Goal: Transaction & Acquisition: Purchase product/service

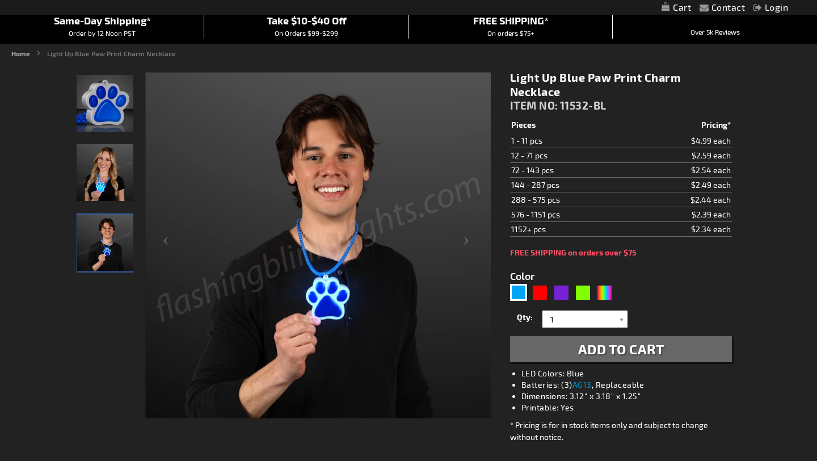
click at [106, 169] on img "Woman wearing LED Light Up Blue Paw Print Charm Necklace" at bounding box center [105, 172] width 57 height 57
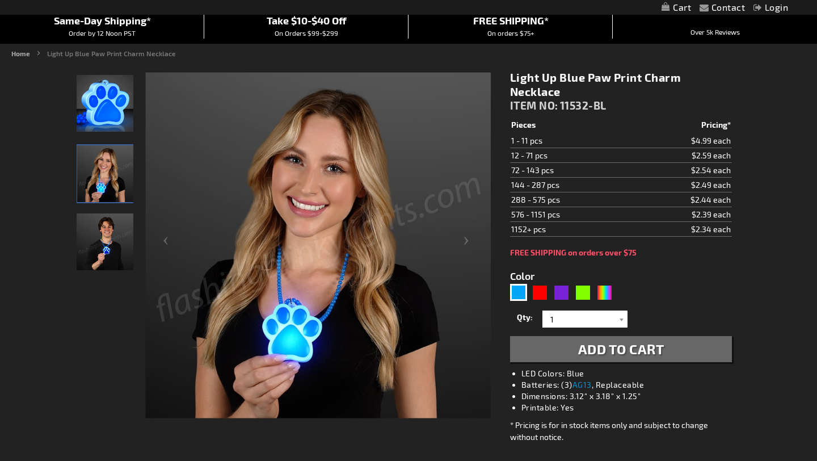
click at [112, 239] on img "Man wearing LED Light Up Blue Paw Print Charm Necklace" at bounding box center [105, 241] width 57 height 57
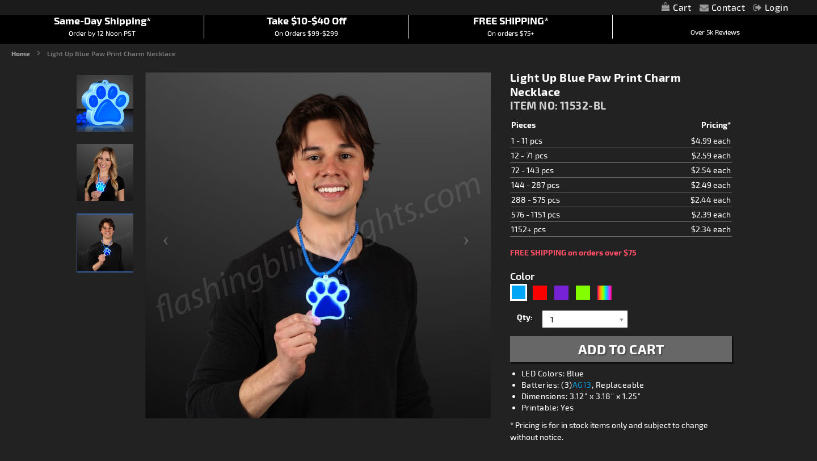
click at [112, 121] on img "LED Light Up Blue Paw Print Charm Necklace" at bounding box center [105, 103] width 57 height 57
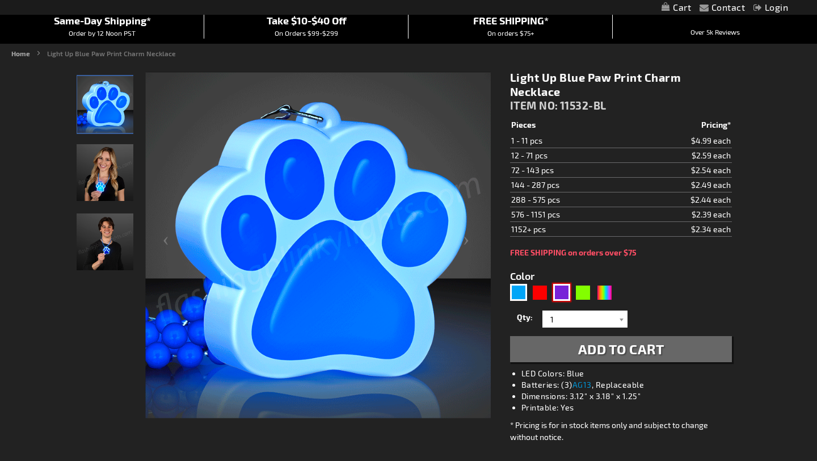
click at [564, 296] on div "Purple" at bounding box center [561, 292] width 17 height 17
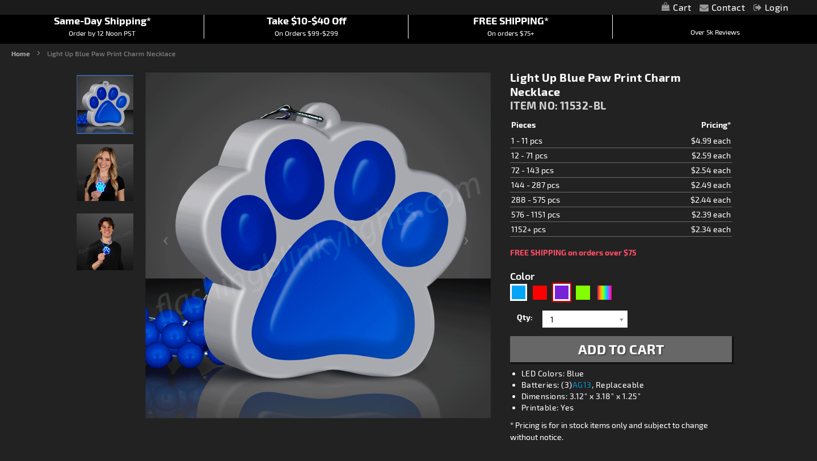
type input "5640"
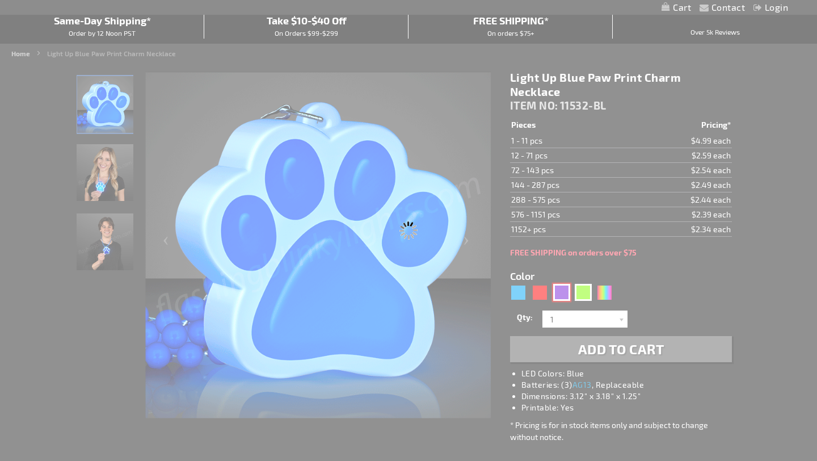
type input "11532-PR"
type input "Customize - Light Up Purple Paw Print Charm Necklace - ITEM NO: 11532-PR"
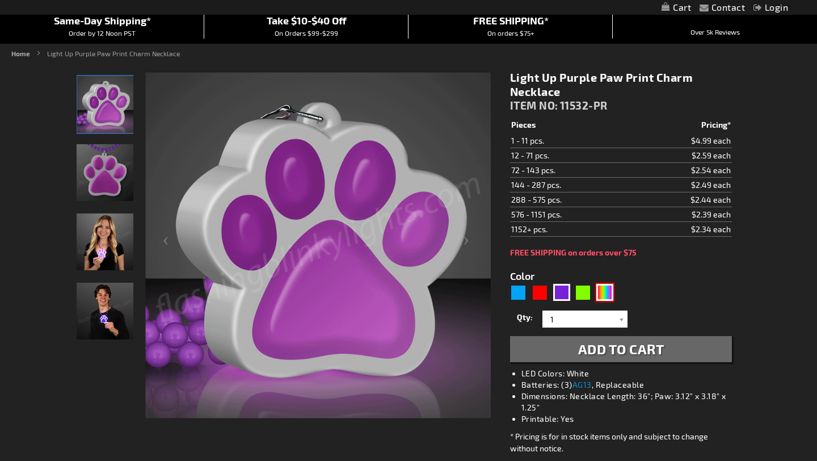
click at [599, 289] on div "MLT" at bounding box center [604, 292] width 17 height 17
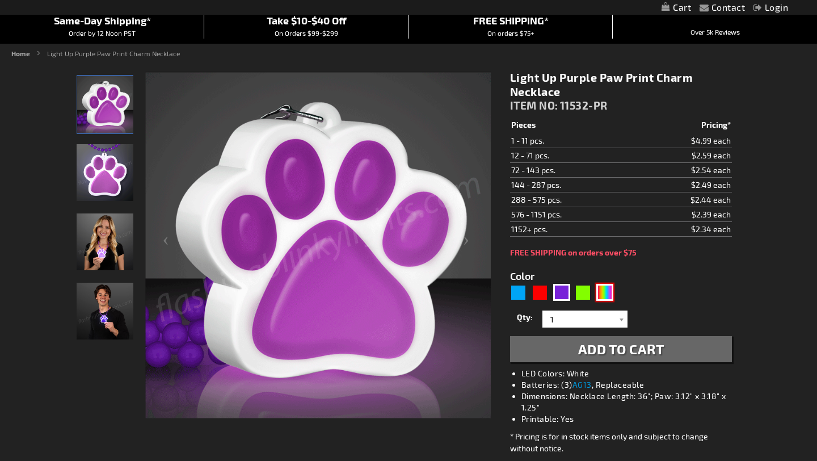
type input "5635"
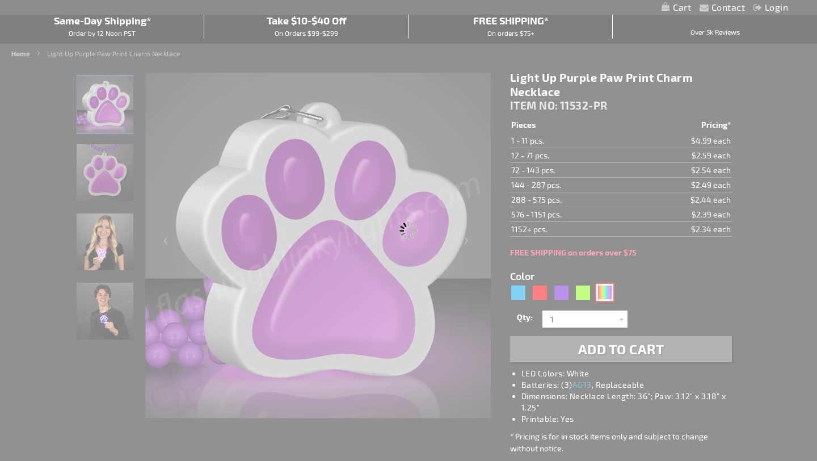
type input "11532-MLT"
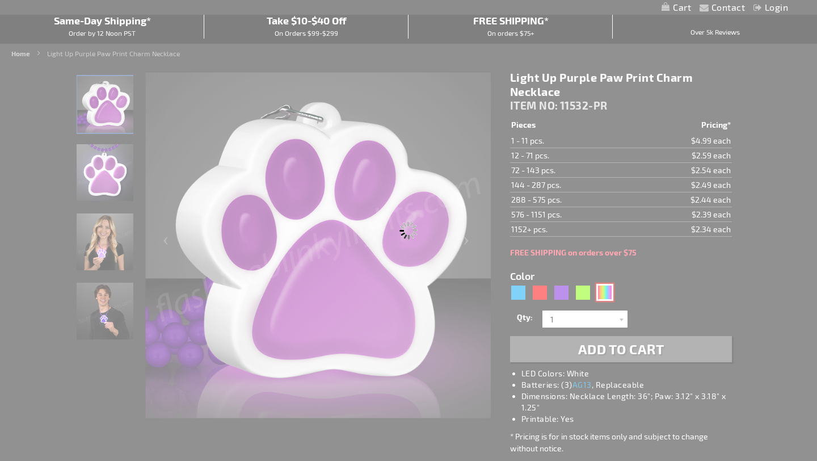
type input "Customize - Light Up Paw Print Bead Necklace - ITEM NO: 11532-MLT"
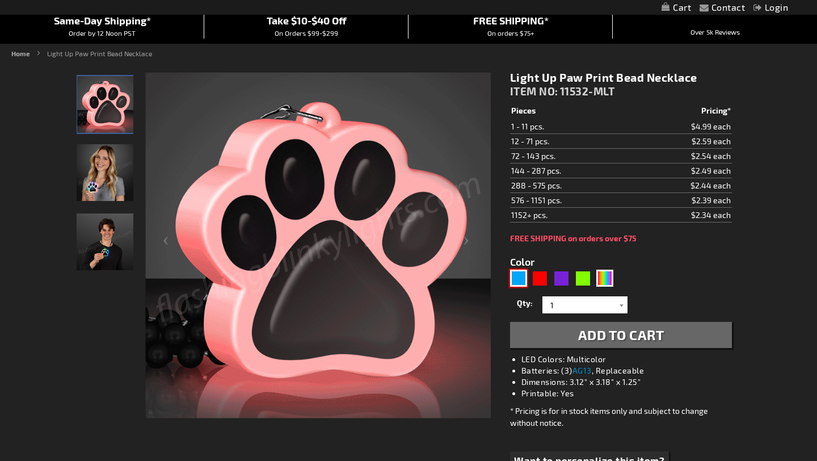
click at [519, 278] on div "Blue" at bounding box center [518, 278] width 17 height 17
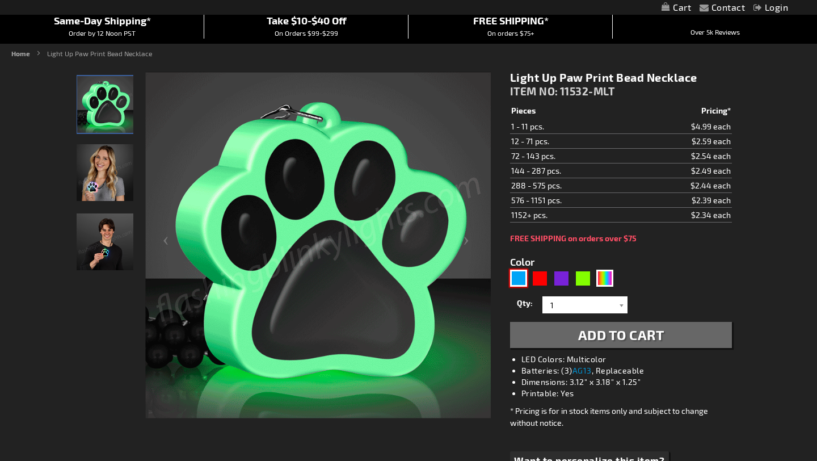
type input "5629"
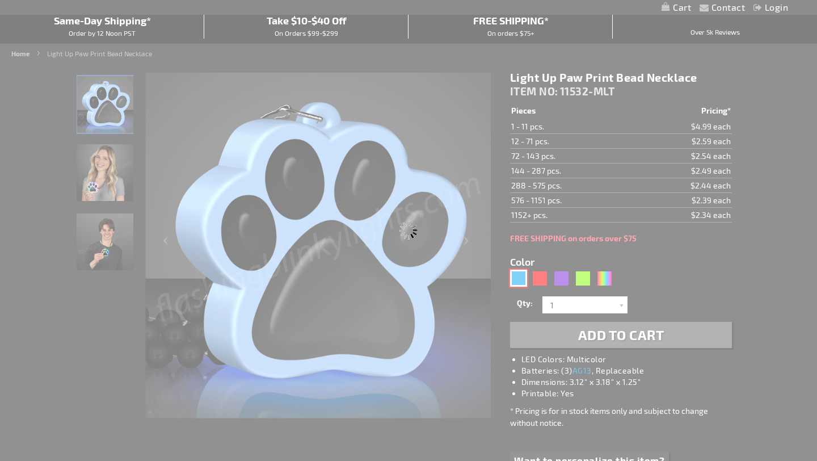
type input "11532-BL"
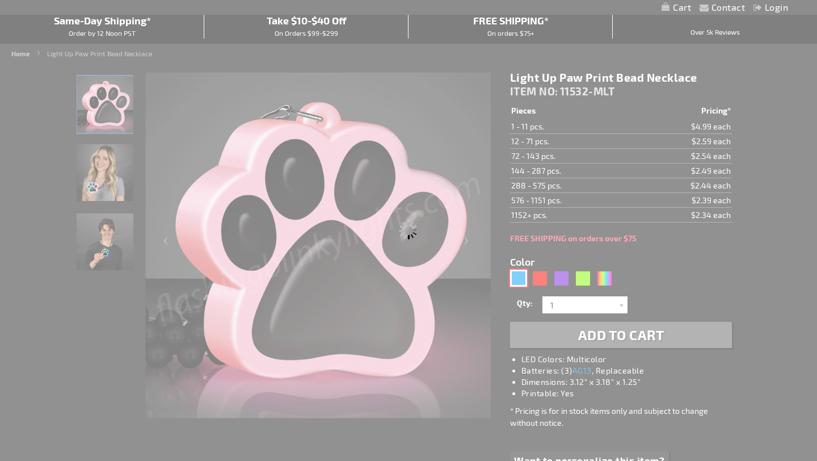
type input "Customize - Light Up Blue Paw Print Charm Necklace - ITEM NO: 11532-BL"
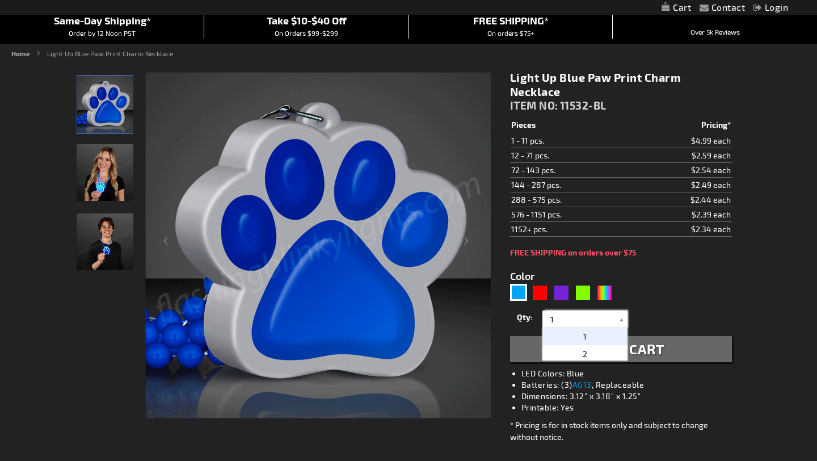
click at [590, 318] on input "1" at bounding box center [586, 318] width 82 height 17
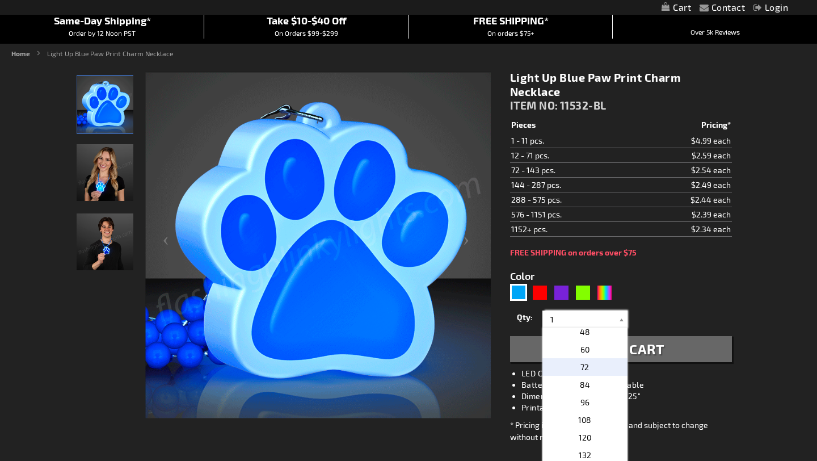
scroll to position [211, 0]
click at [590, 376] on p "48" at bounding box center [584, 372] width 85 height 18
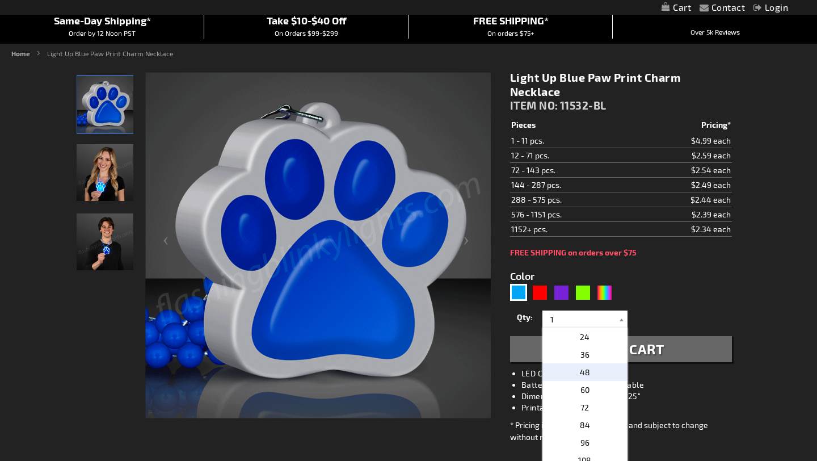
type input "48"
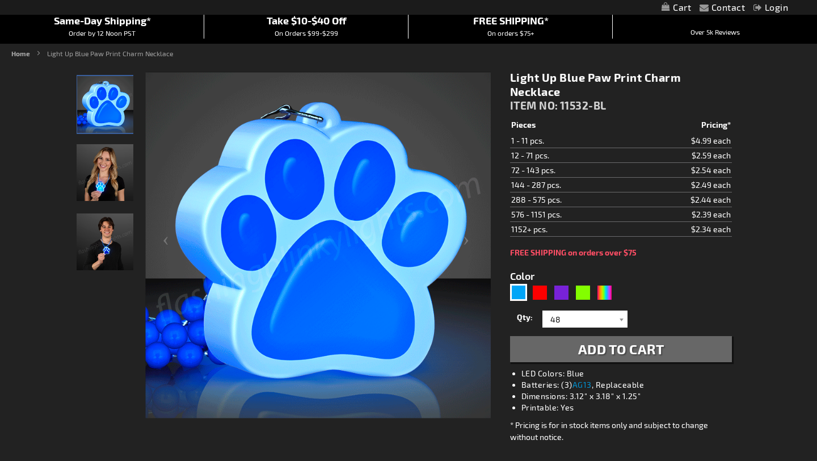
click at [602, 351] on span "Add to Cart" at bounding box center [621, 348] width 86 height 16
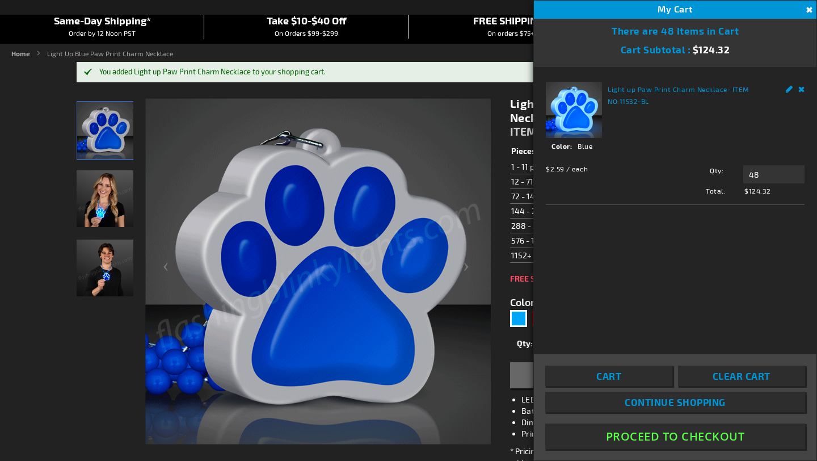
click at [809, 7] on button "Close" at bounding box center [808, 10] width 12 height 12
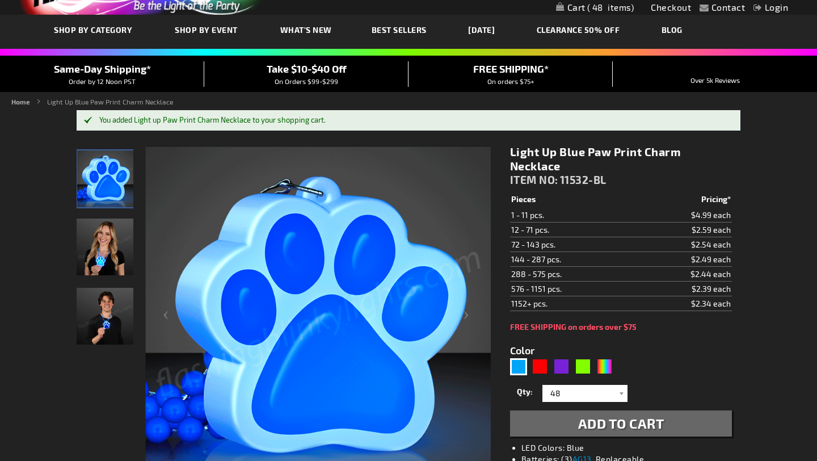
scroll to position [99, 0]
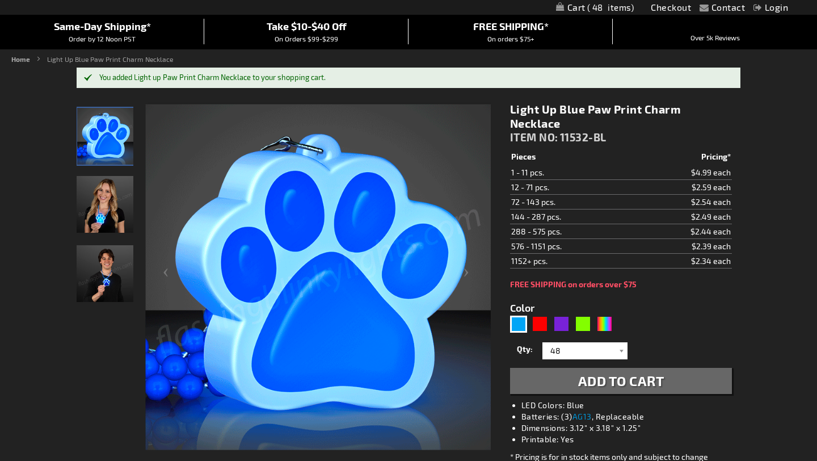
click at [110, 189] on img at bounding box center [105, 204] width 57 height 57
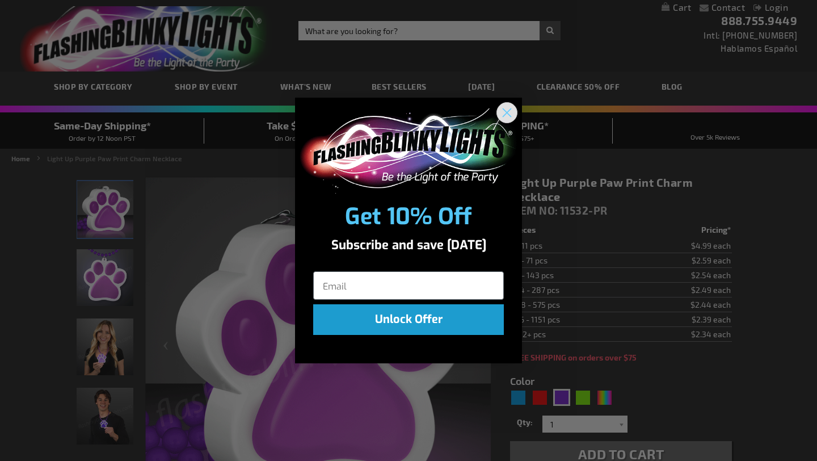
click at [512, 109] on circle "Close dialog" at bounding box center [507, 112] width 19 height 19
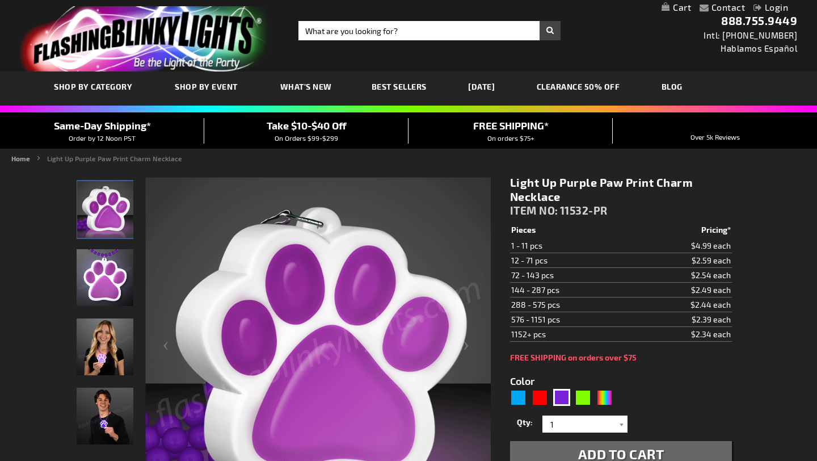
click at [609, 91] on link "CLEARANCE 50% OFF" at bounding box center [578, 87] width 100 height 38
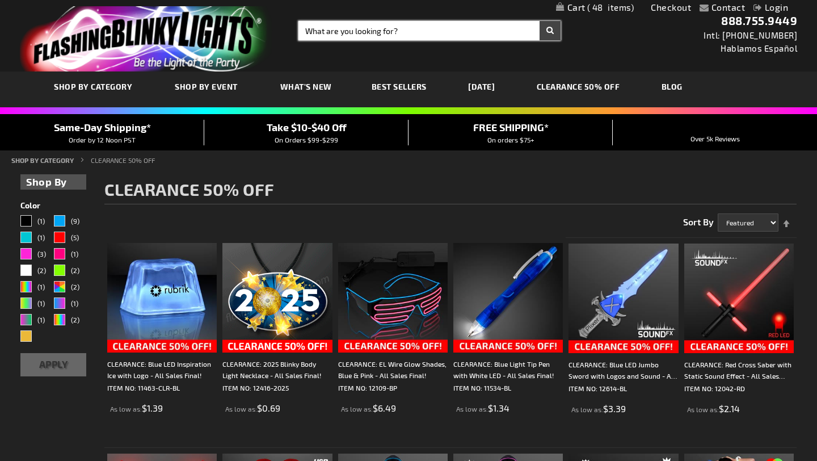
click at [343, 36] on input "Search" at bounding box center [429, 30] width 262 height 19
type input "paw print beads"
click at [540, 21] on button "Search" at bounding box center [550, 30] width 21 height 19
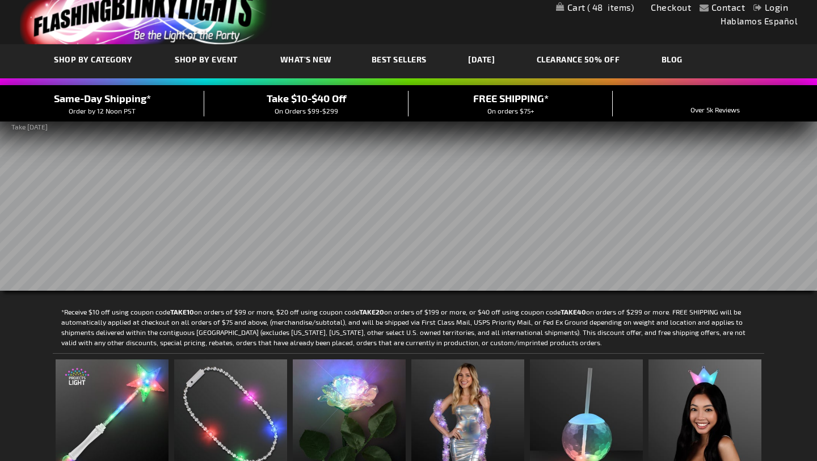
scroll to position [28, 0]
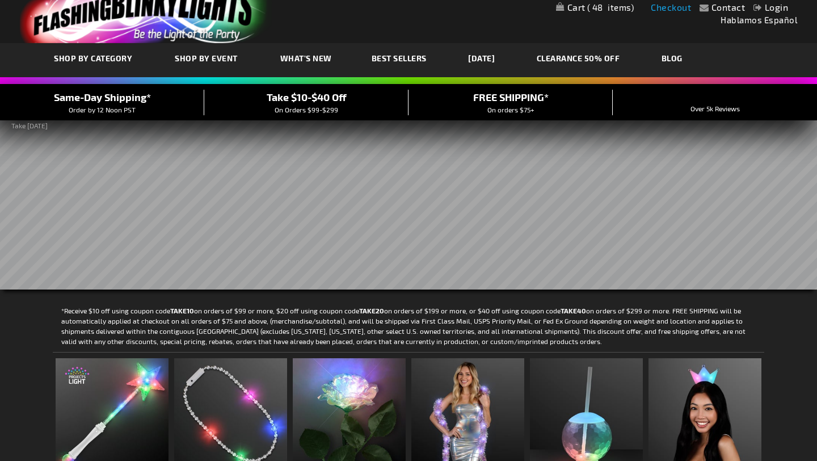
click at [662, 9] on link "Checkout" at bounding box center [671, 7] width 40 height 11
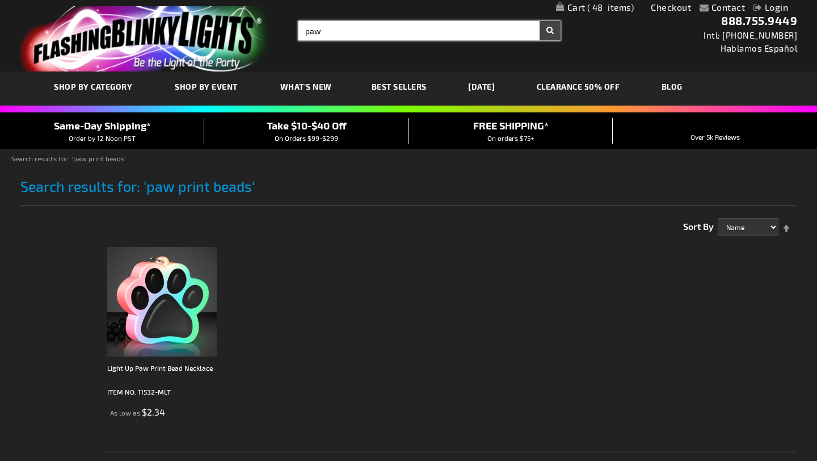
drag, startPoint x: 385, startPoint y: 34, endPoint x: 318, endPoint y: 34, distance: 67.5
click at [318, 34] on input "paw" at bounding box center [429, 30] width 262 height 19
type input "paw"
click at [540, 21] on button "Search" at bounding box center [550, 30] width 21 height 19
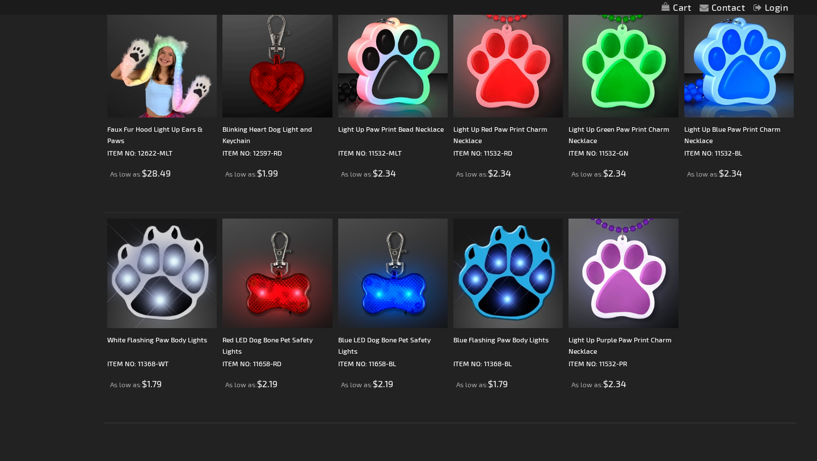
scroll to position [248, 0]
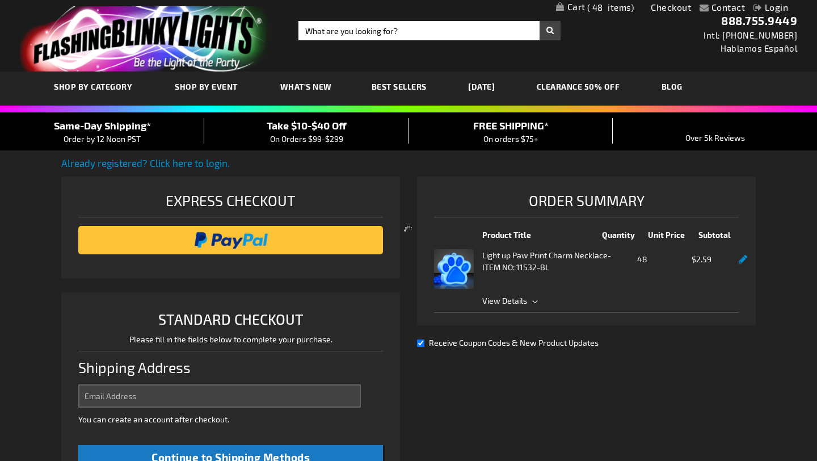
select select "US"
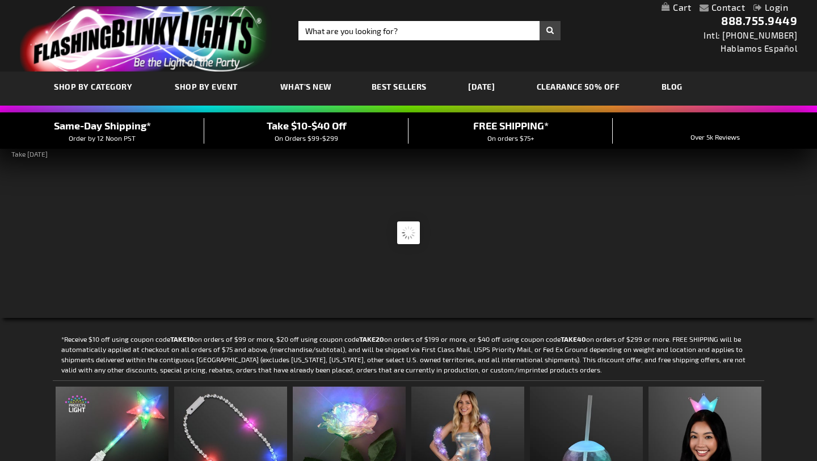
click at [342, 118] on div "Take $10-$40 Off On Orders $99-$299" at bounding box center [306, 130] width 204 height 25
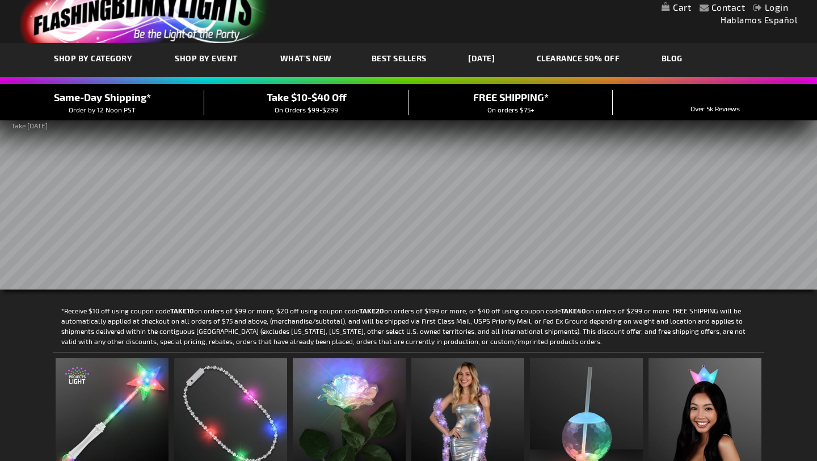
click at [328, 99] on span "Take $10-$40 Off" at bounding box center [307, 97] width 80 height 12
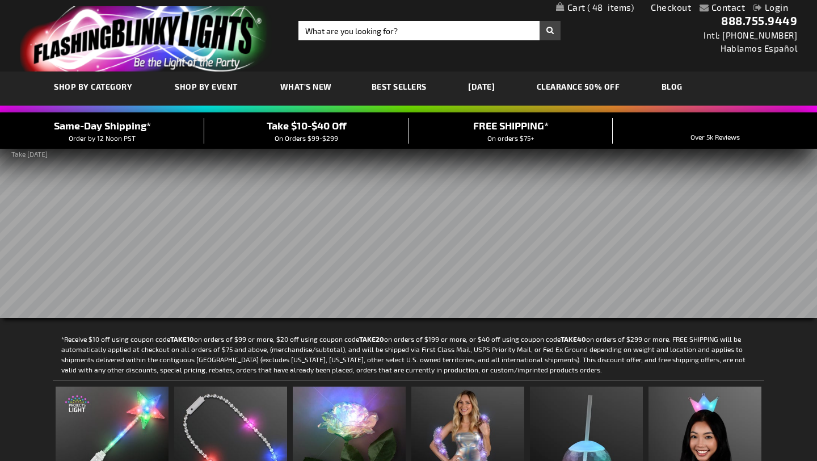
click at [577, 7] on link "My Cart 48 48 items" at bounding box center [595, 7] width 78 height 11
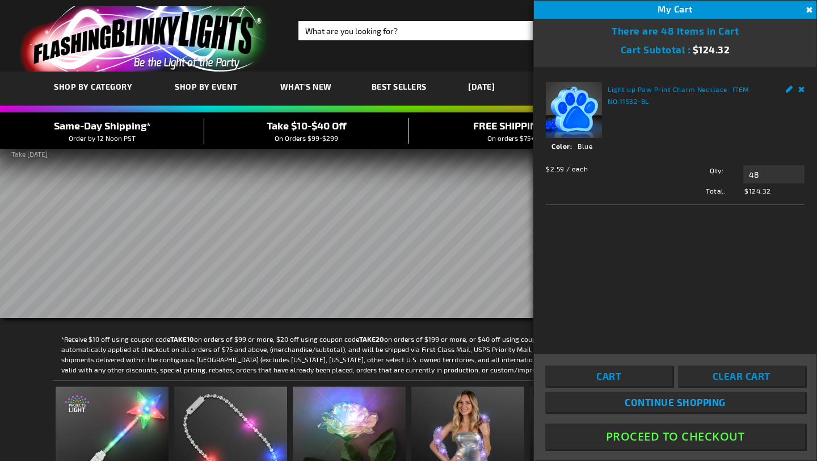
click at [677, 403] on span "Continue Shopping" at bounding box center [675, 401] width 101 height 11
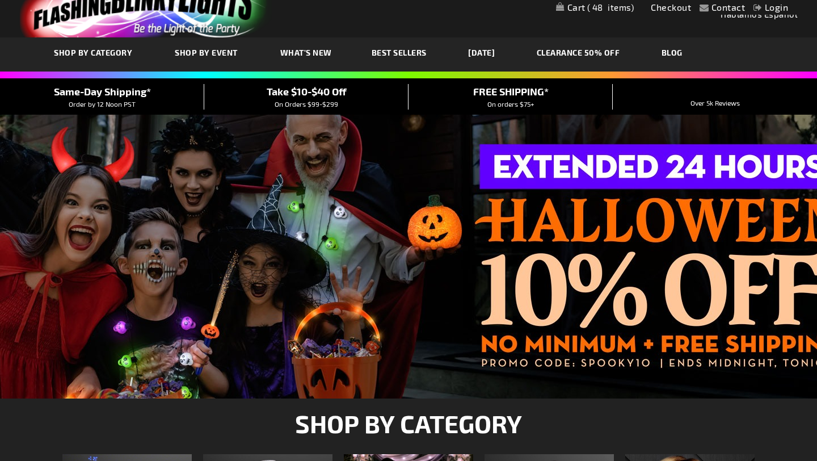
scroll to position [2, 0]
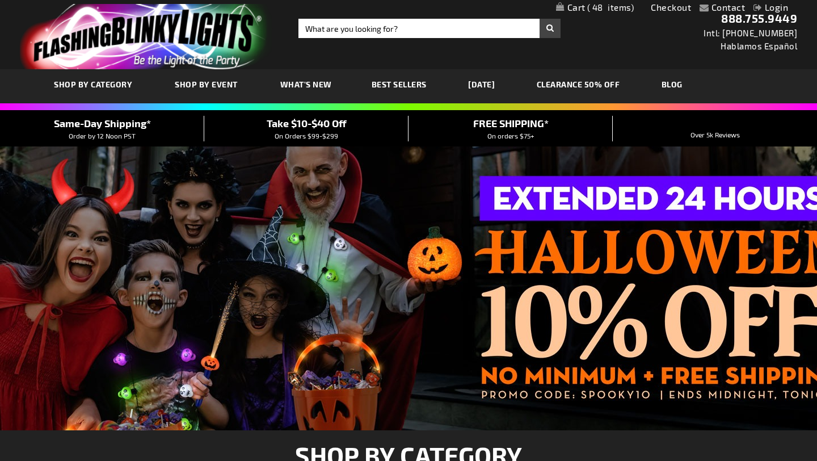
click at [681, 11] on link "Checkout" at bounding box center [671, 7] width 40 height 11
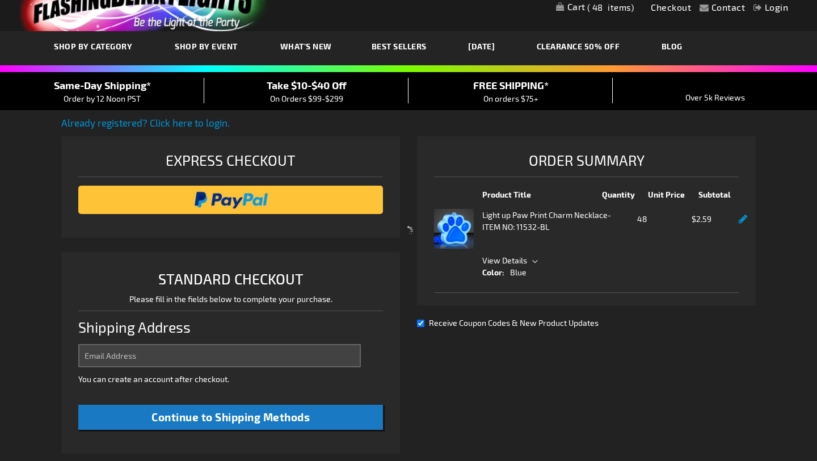
scroll to position [292, 0]
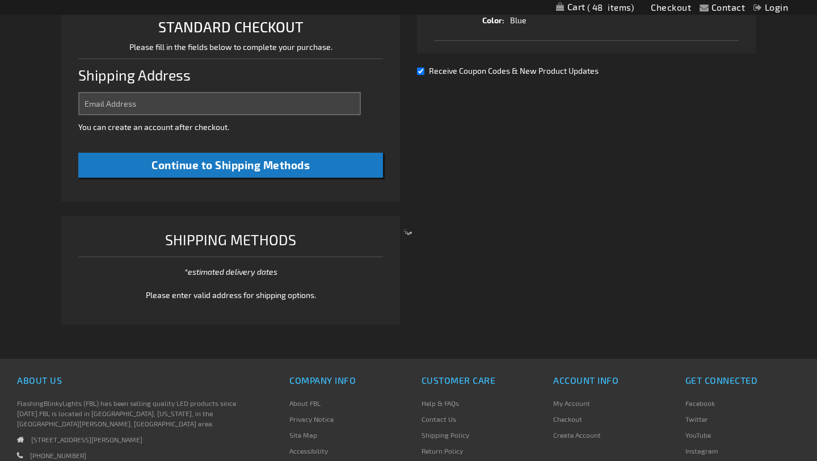
select select "US"
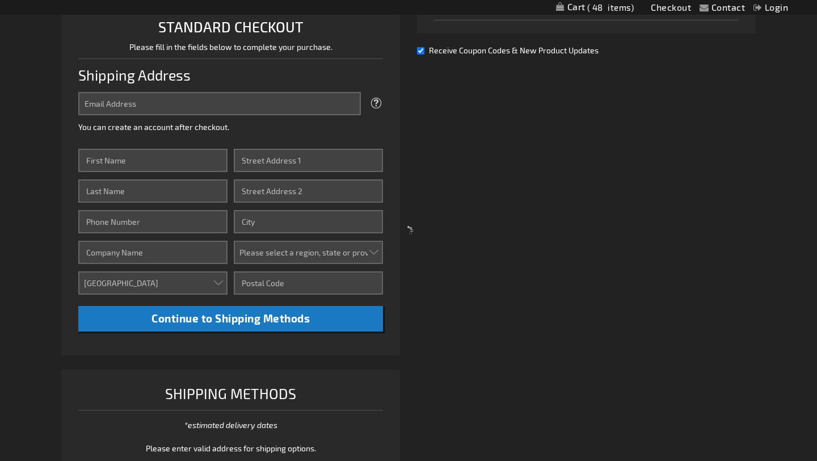
click at [238, 98] on div at bounding box center [408, 230] width 817 height 461
click at [226, 108] on div at bounding box center [408, 230] width 817 height 461
